Goal: Transaction & Acquisition: Book appointment/travel/reservation

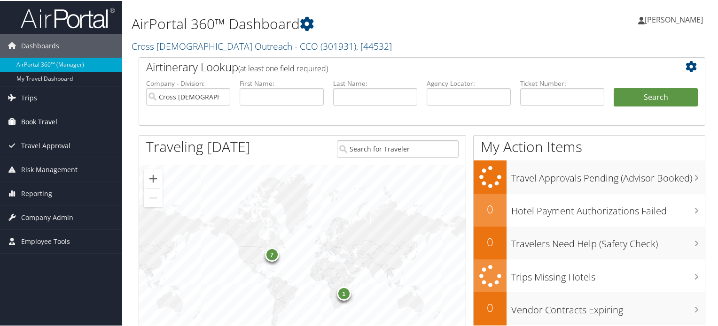
click at [58, 119] on link "Book Travel" at bounding box center [61, 120] width 122 height 23
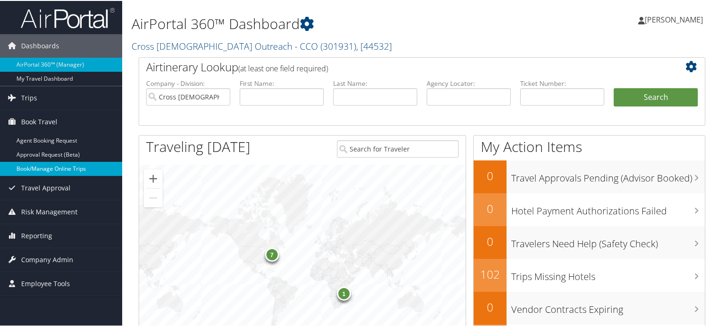
click at [46, 170] on link "Book/Manage Online Trips" at bounding box center [61, 168] width 122 height 14
